Goal: Find specific page/section: Find specific page/section

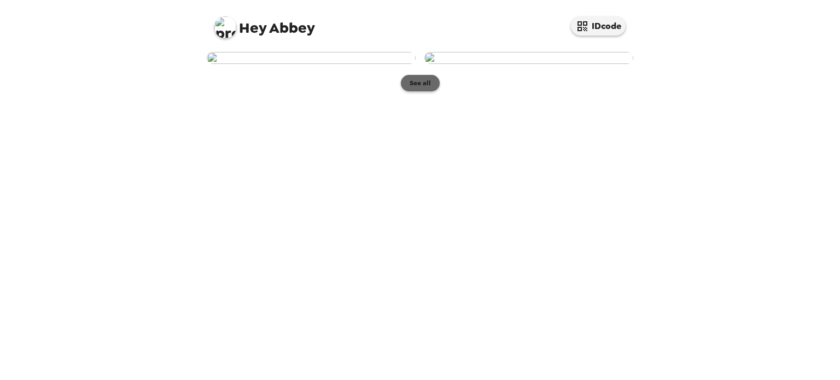
click at [419, 91] on button "See all" at bounding box center [420, 83] width 39 height 16
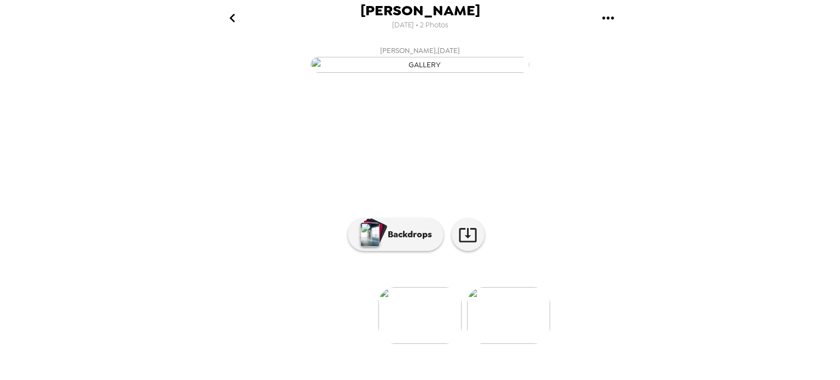
scroll to position [105, 0]
click at [502, 335] on img at bounding box center [508, 315] width 83 height 57
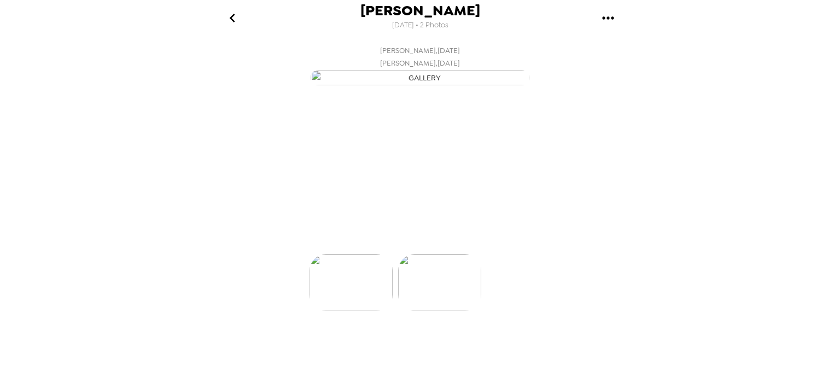
scroll to position [0, 87]
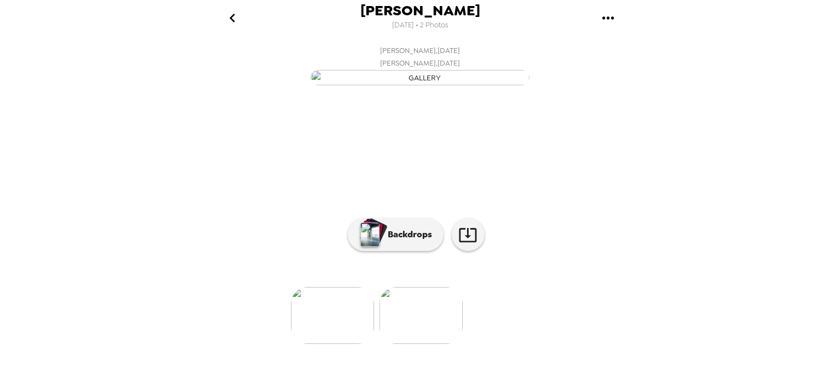
click at [335, 344] on img at bounding box center [332, 315] width 83 height 57
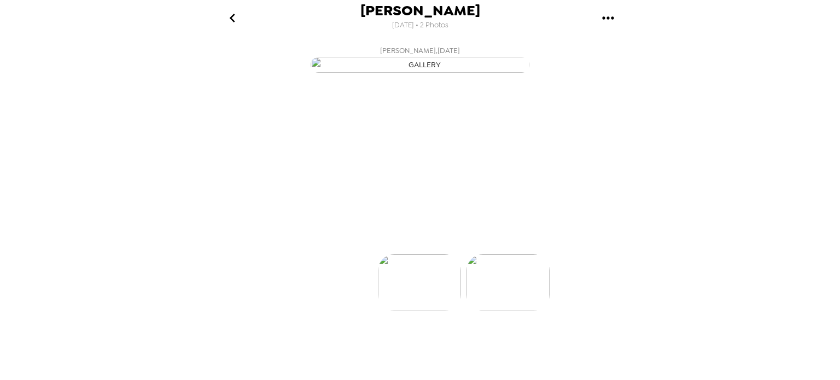
scroll to position [0, 0]
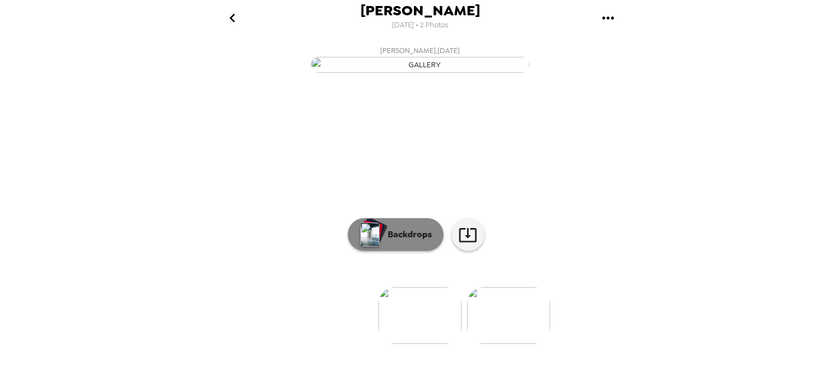
click at [386, 251] on button "Backdrops" at bounding box center [396, 234] width 96 height 33
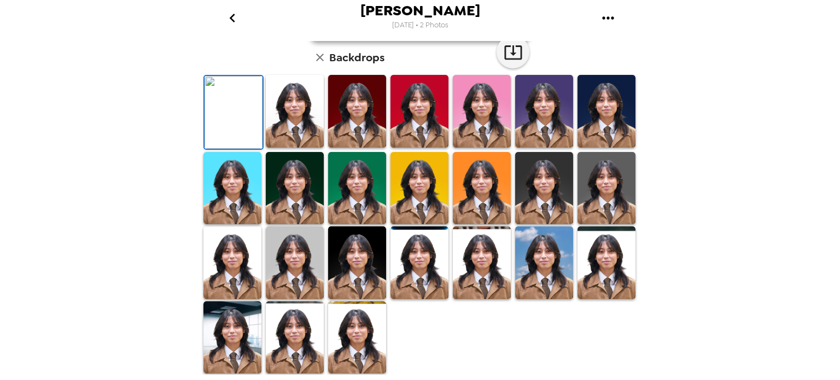
scroll to position [276, 0]
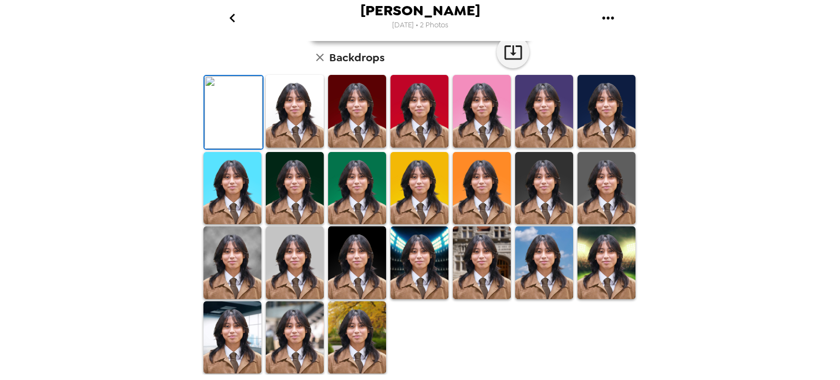
click at [420, 126] on img at bounding box center [419, 111] width 58 height 73
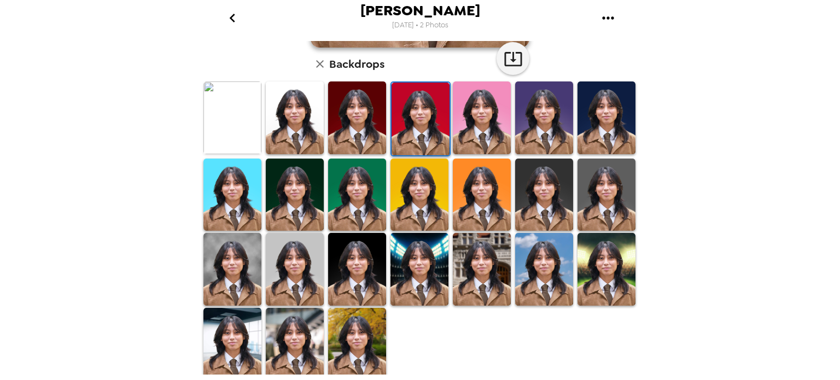
scroll to position [0, 0]
